Goal: Navigation & Orientation: Find specific page/section

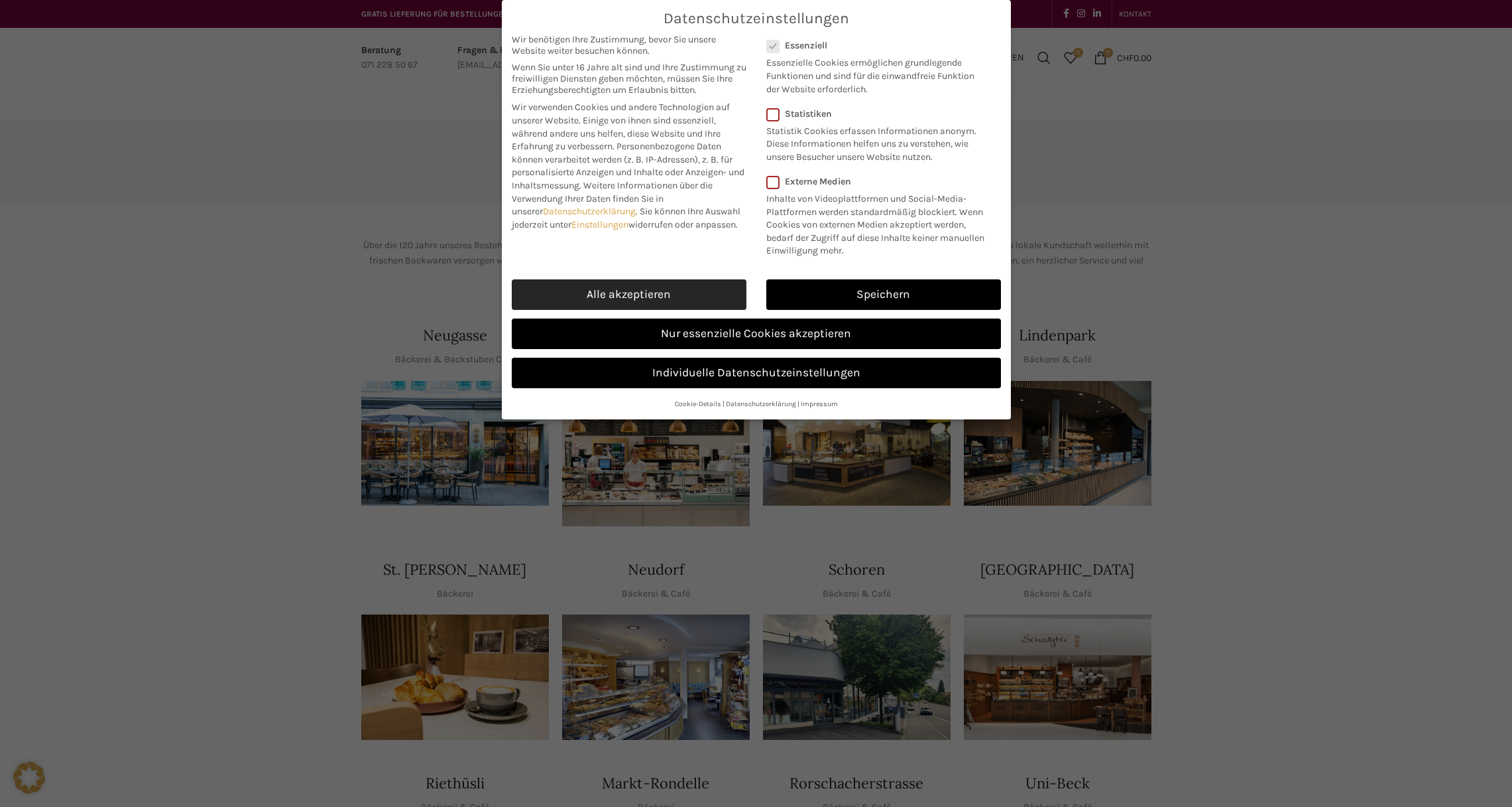
click at [661, 295] on link "Alle akzeptieren" at bounding box center [629, 295] width 234 height 30
checkbox input "true"
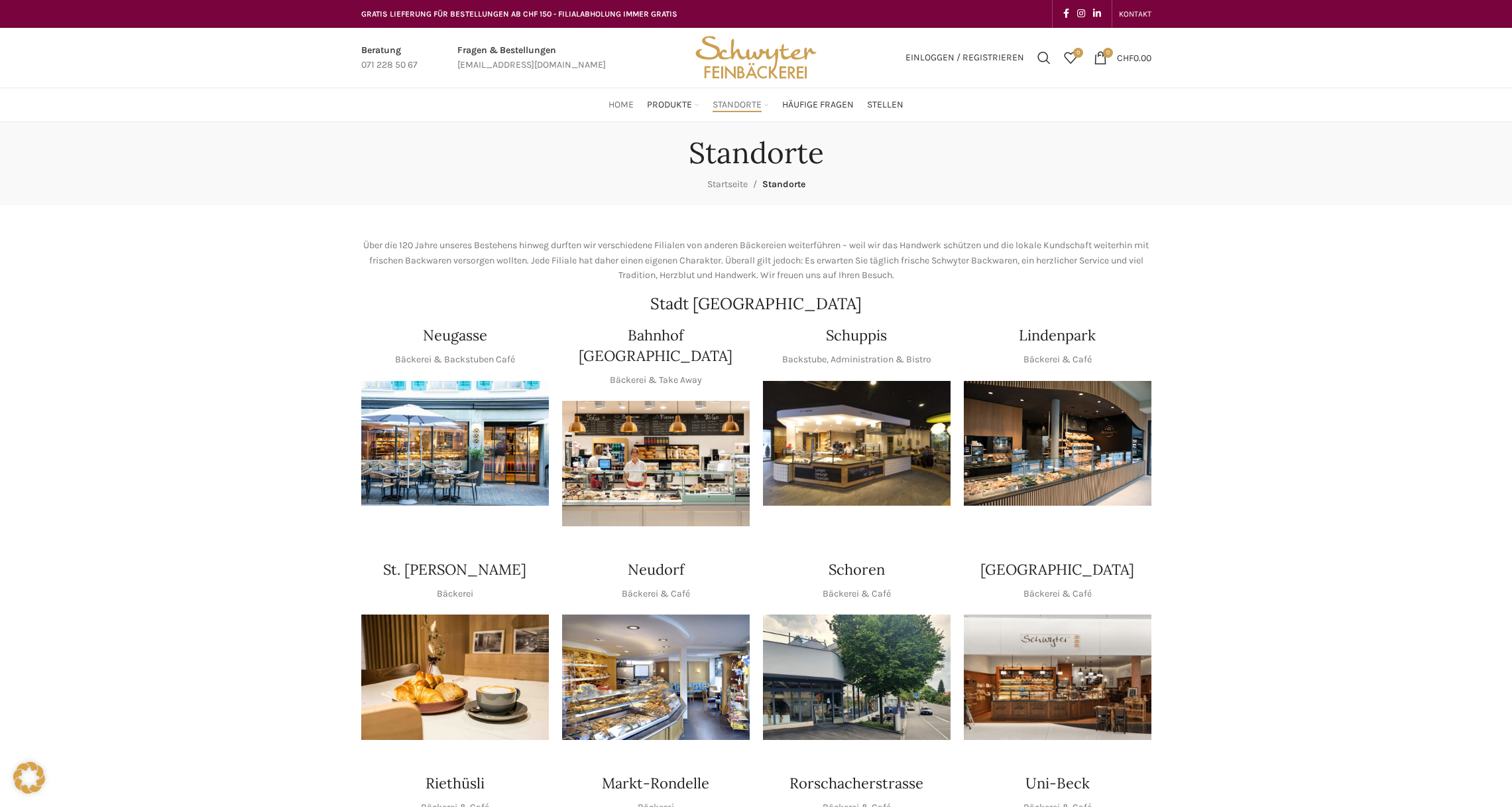
click at [631, 103] on span "Home" at bounding box center [620, 105] width 25 height 12
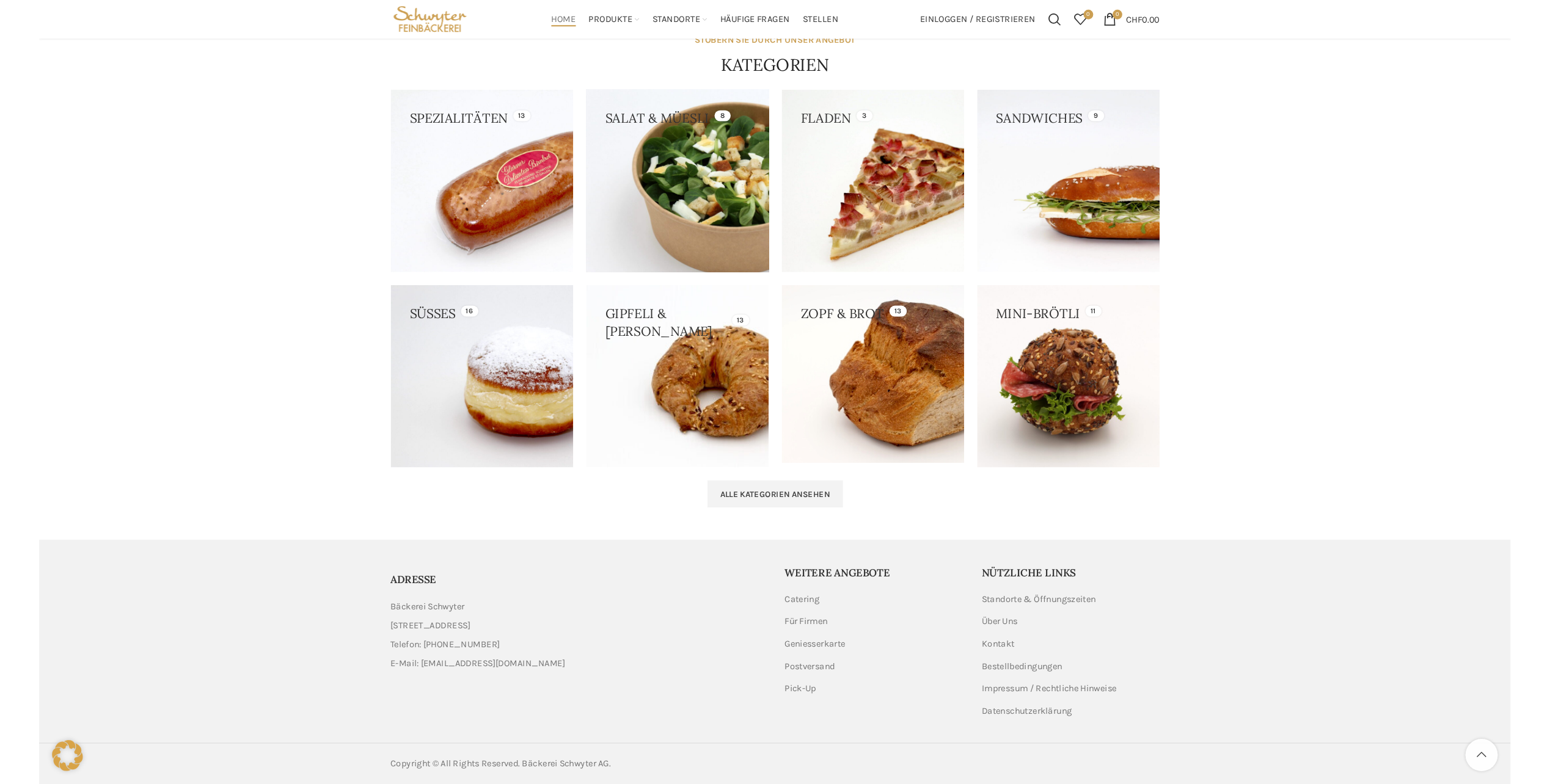
scroll to position [1008, 0]
